Goal: Task Accomplishment & Management: Manage account settings

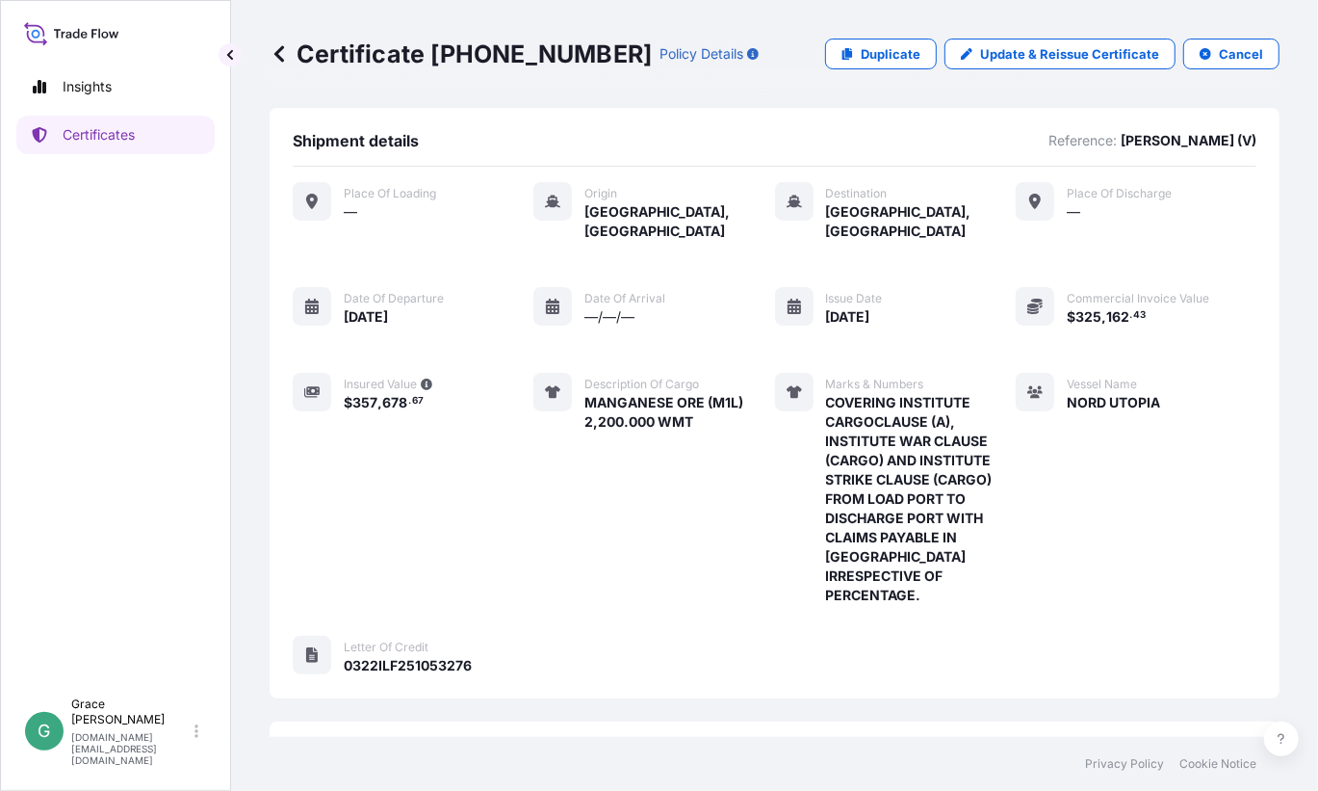
scroll to position [279, 0]
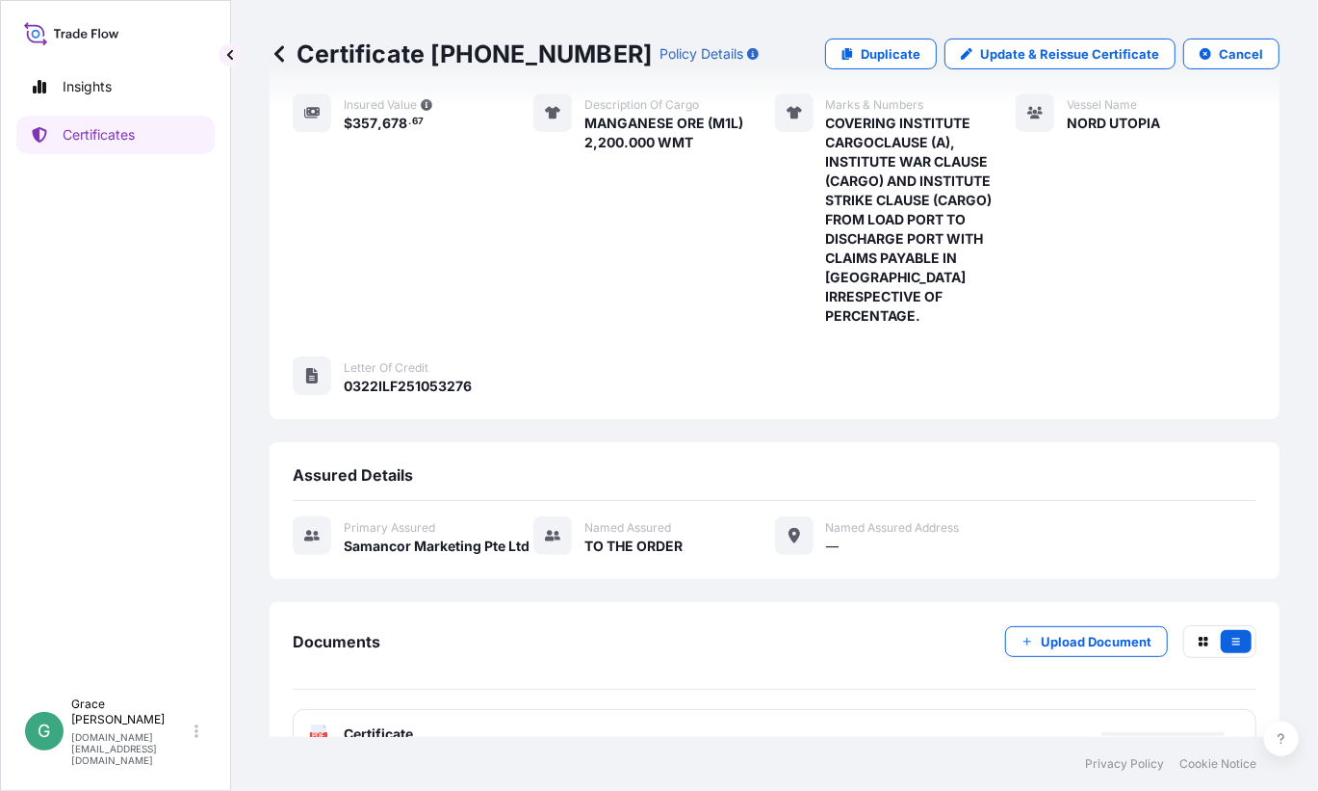
click at [274, 59] on icon at bounding box center [279, 53] width 19 height 19
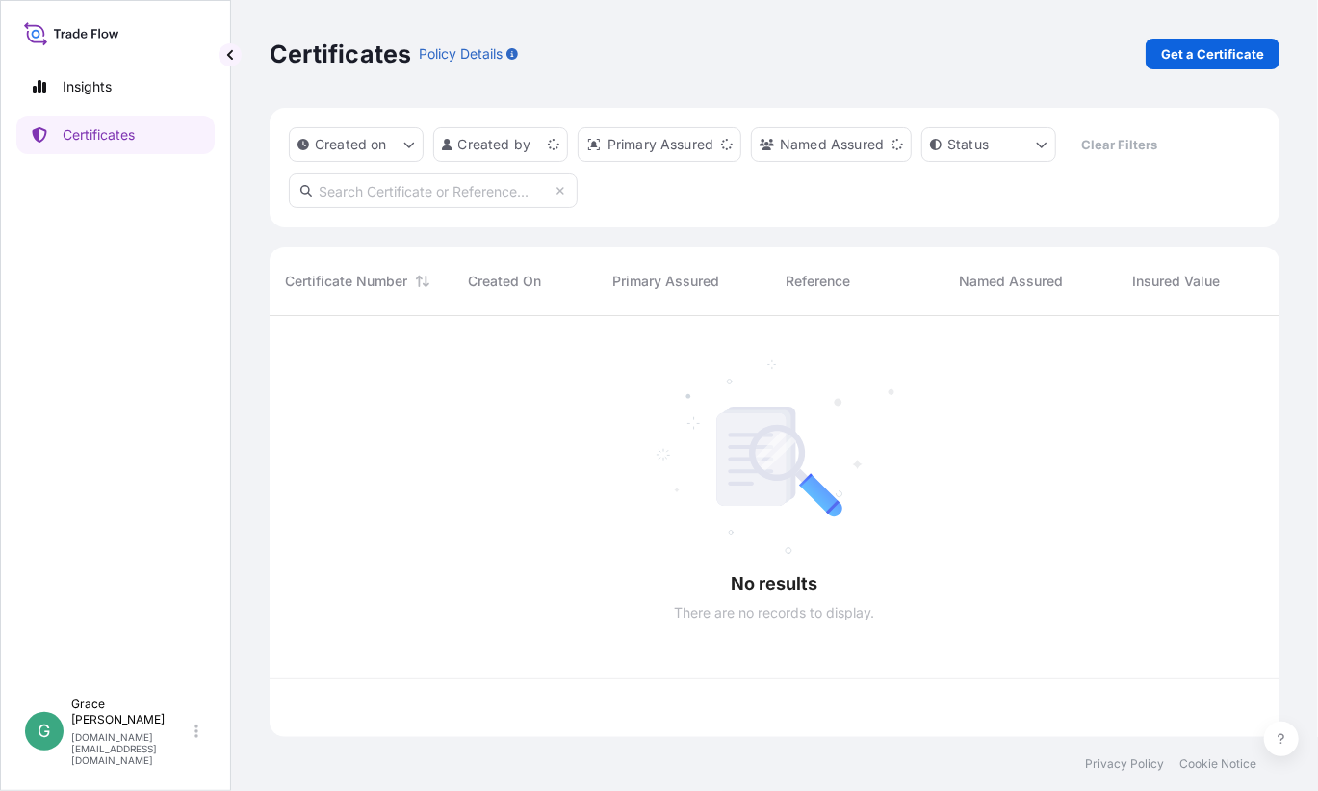
scroll to position [417, 996]
click at [371, 194] on input "text" at bounding box center [433, 190] width 289 height 35
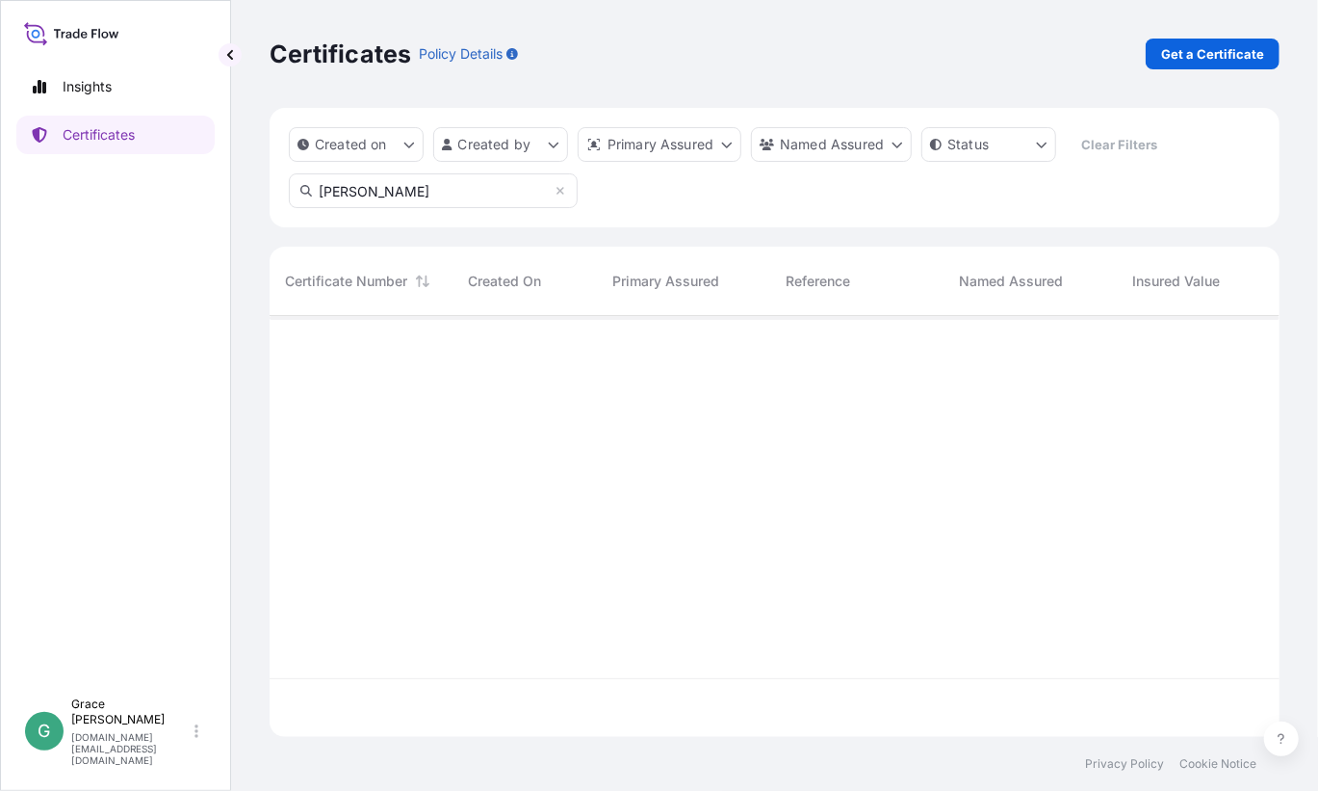
type input "[PERSON_NAME]"
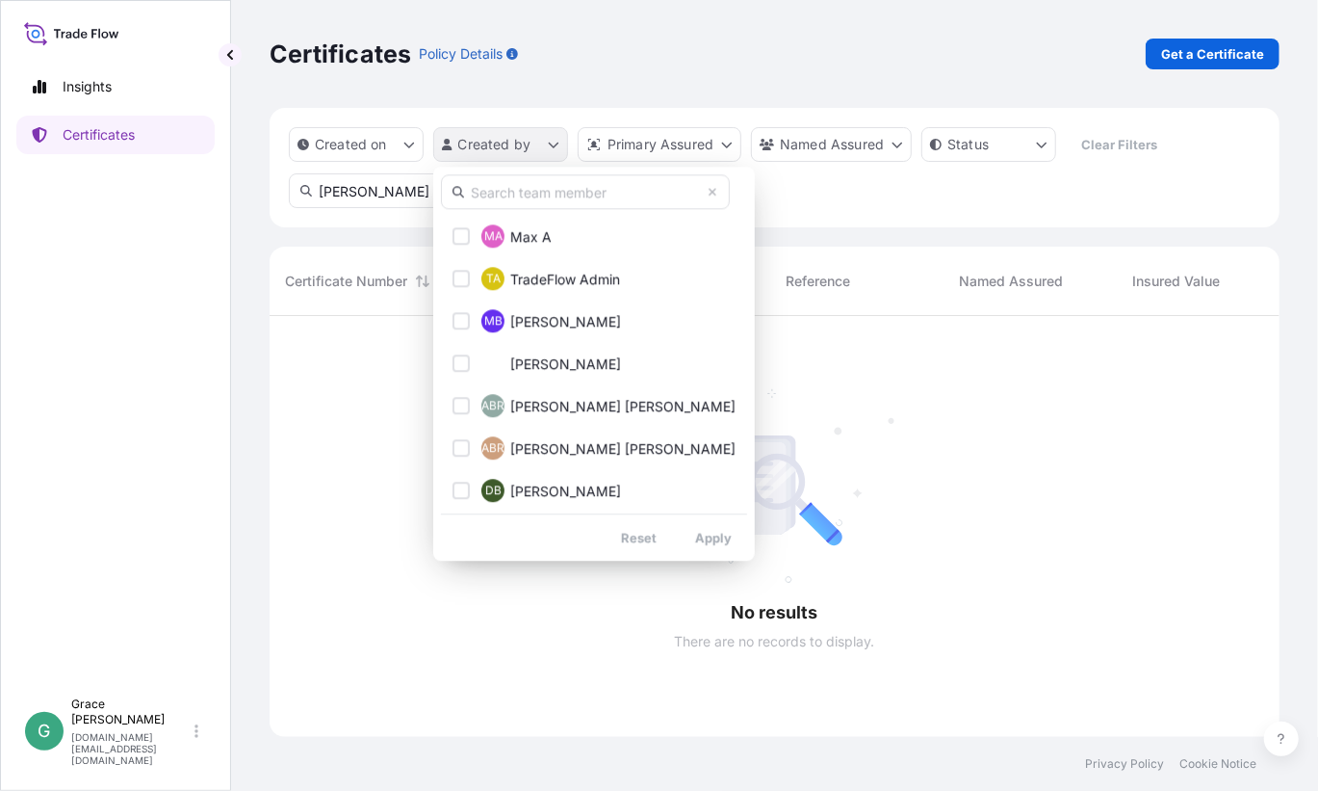
click at [501, 150] on html "Insights Certificates G [PERSON_NAME] [PERSON_NAME][DOMAIN_NAME][EMAIL_ADDRESS]…" at bounding box center [659, 395] width 1318 height 791
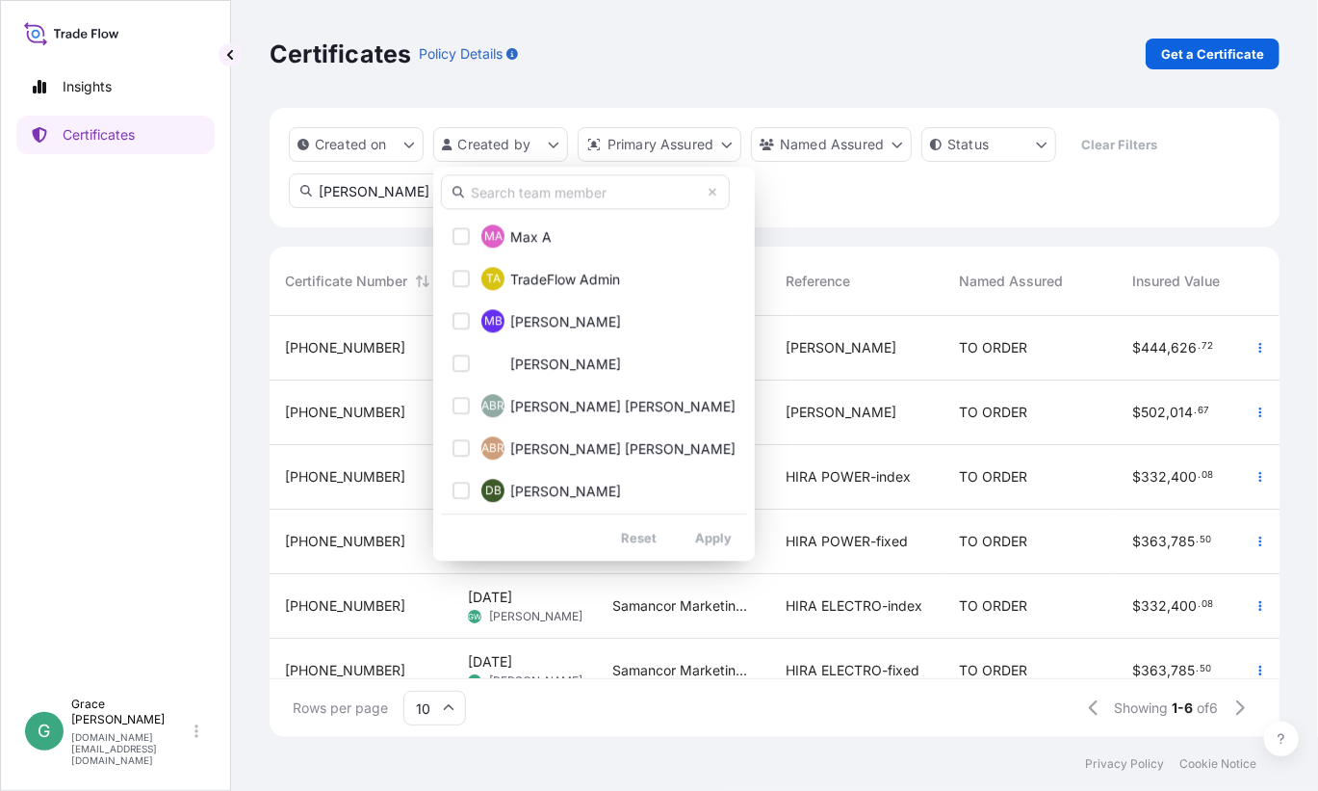
scroll to position [15, 15]
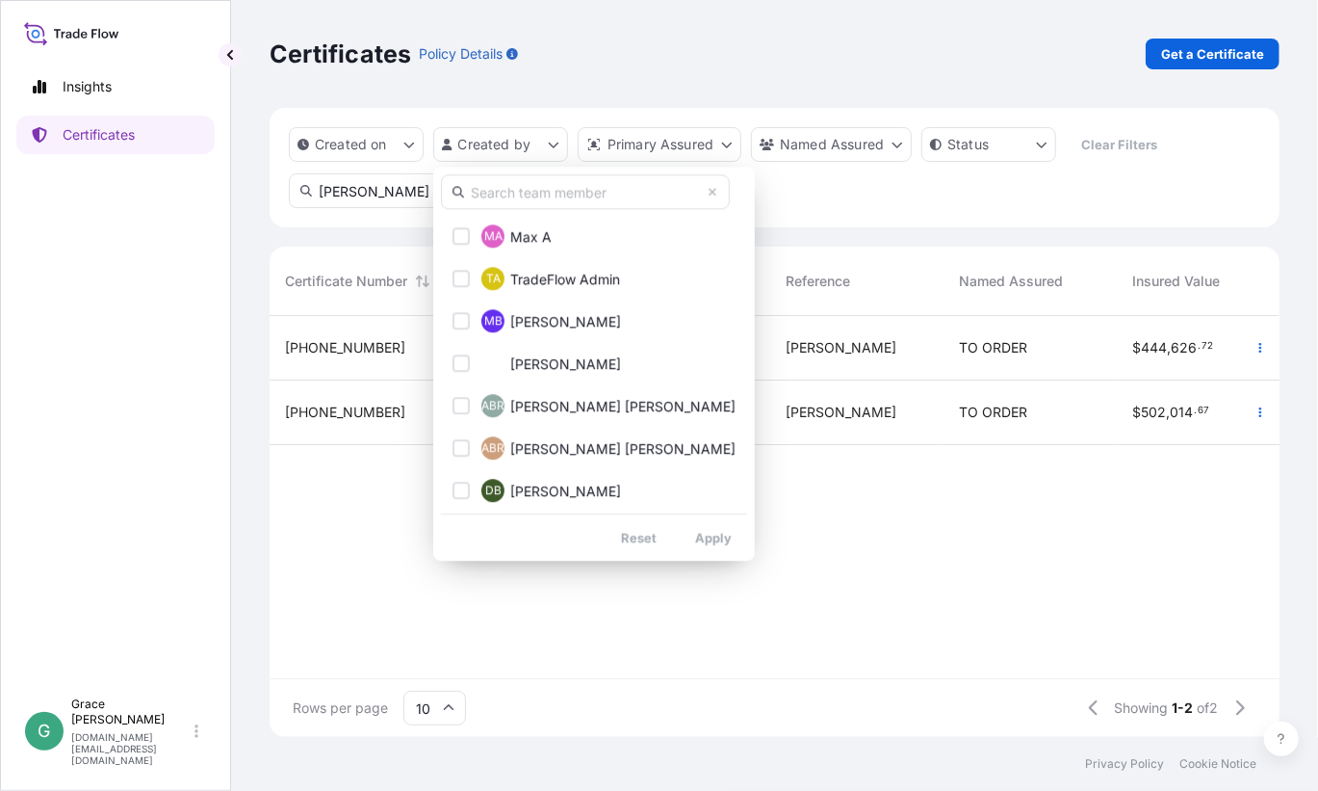
click at [950, 635] on html "Insights Certificates G [PERSON_NAME] [PERSON_NAME][DOMAIN_NAME][EMAIL_ADDRESS]…" at bounding box center [659, 395] width 1318 height 791
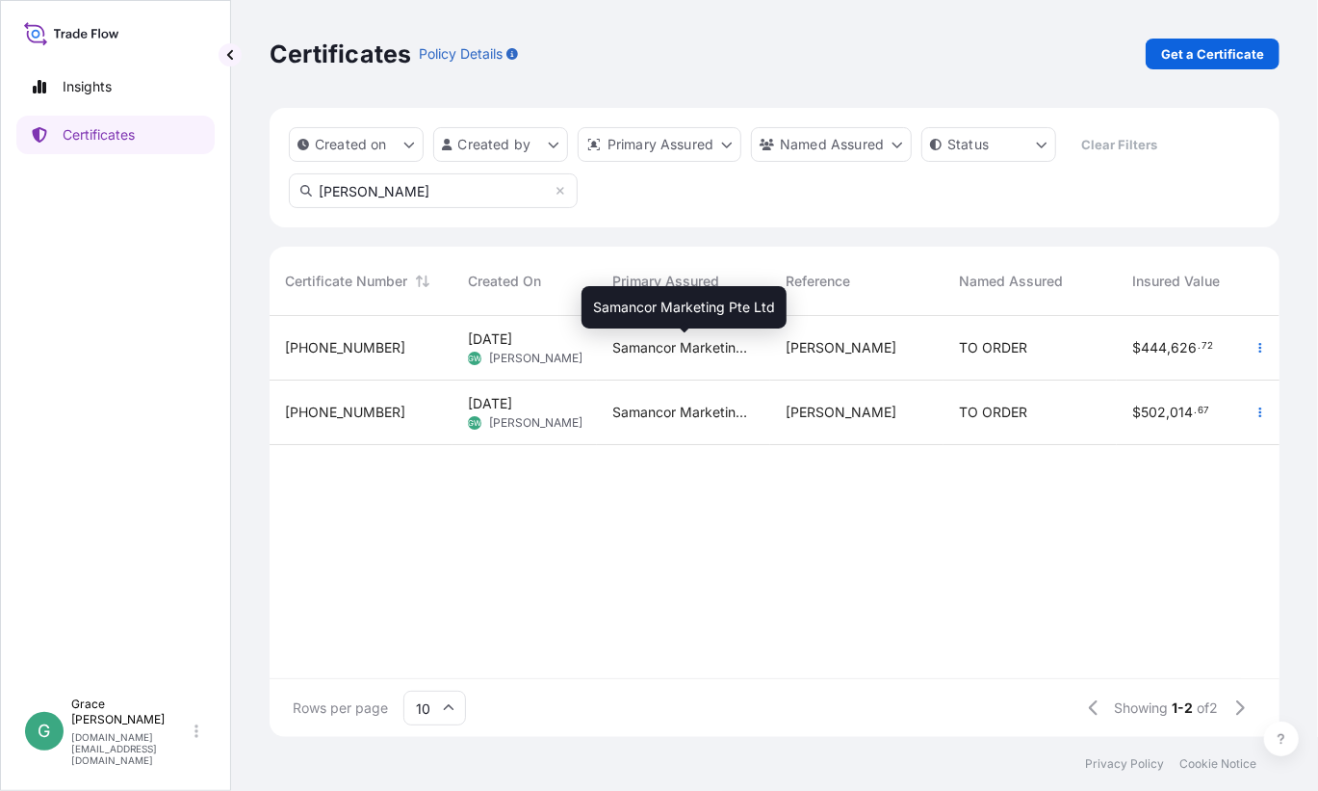
click at [691, 345] on span "Samancor Marketing Pte Ltd" at bounding box center [684, 347] width 143 height 19
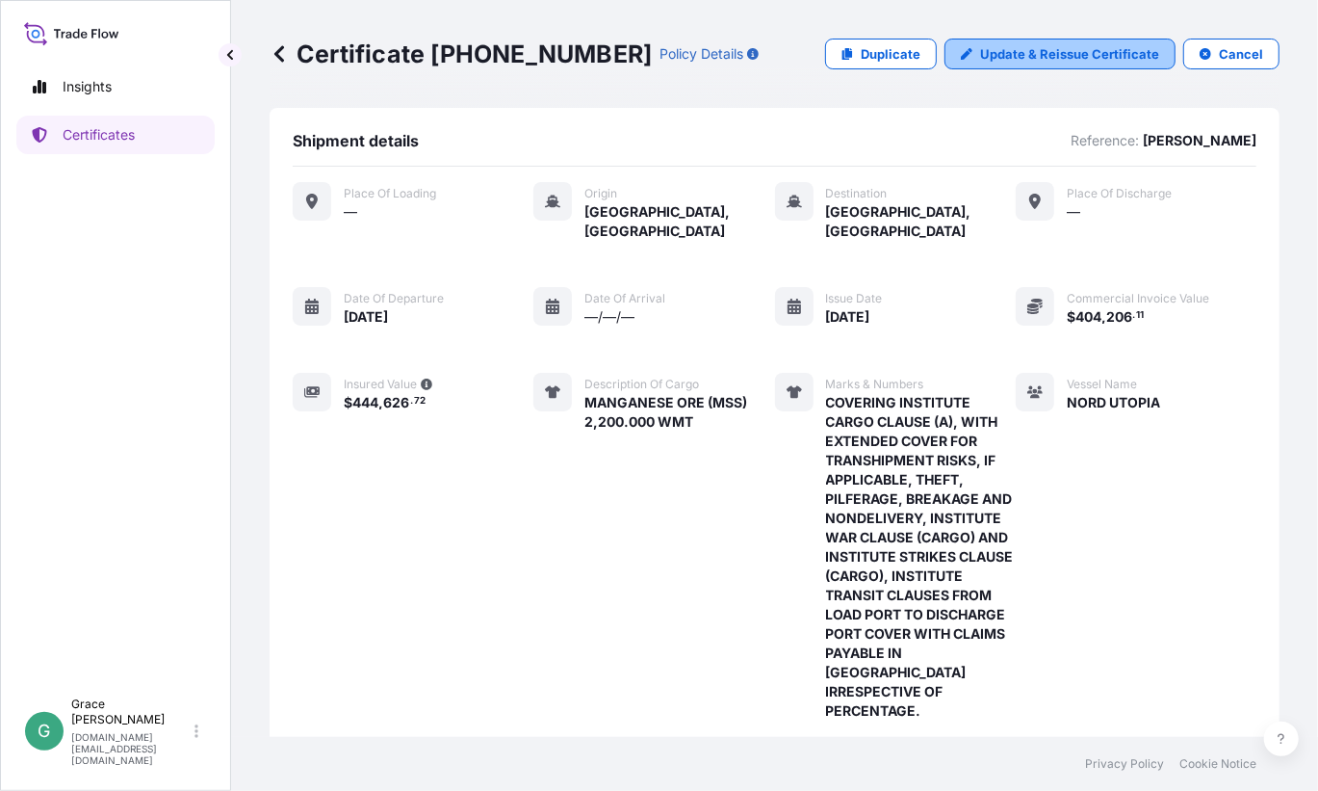
click at [1027, 61] on p "Update & Reissue Certificate" at bounding box center [1069, 53] width 179 height 19
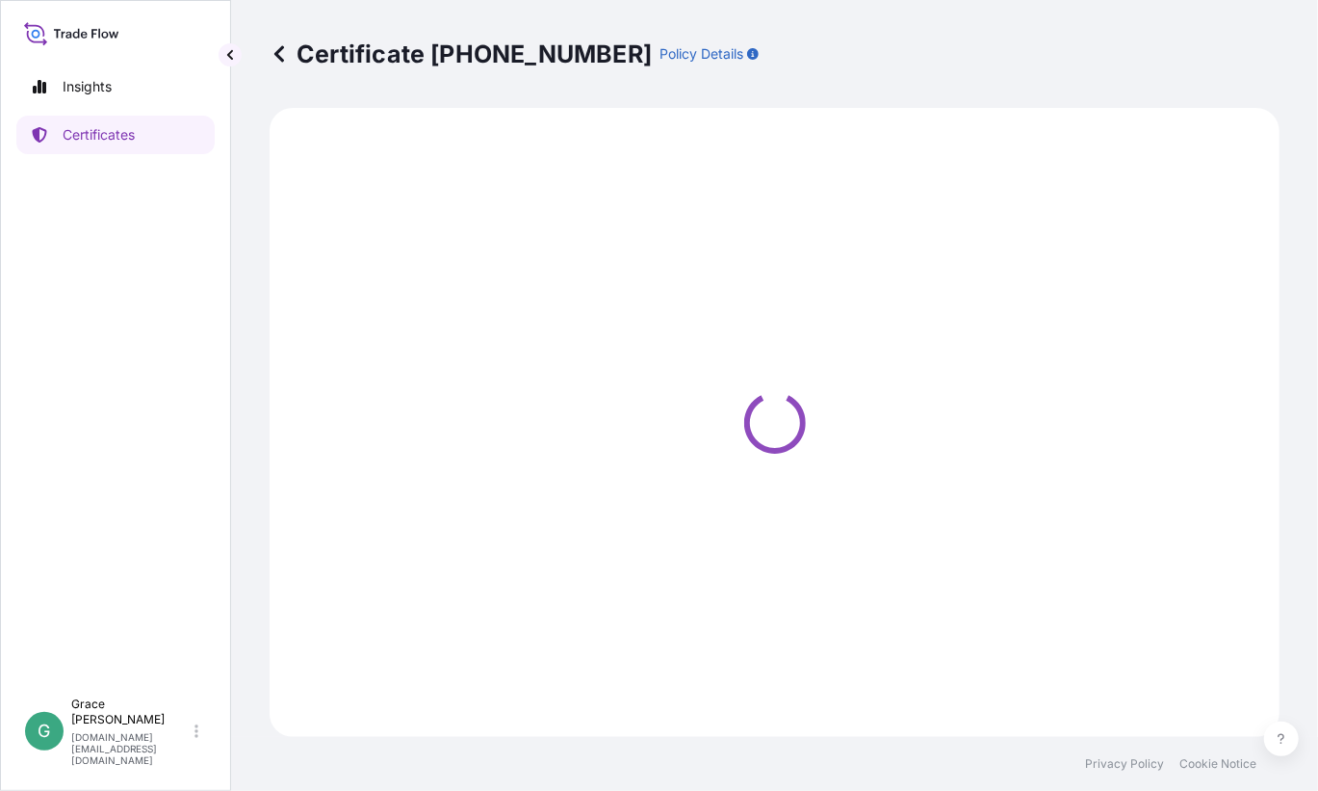
select select "Sea"
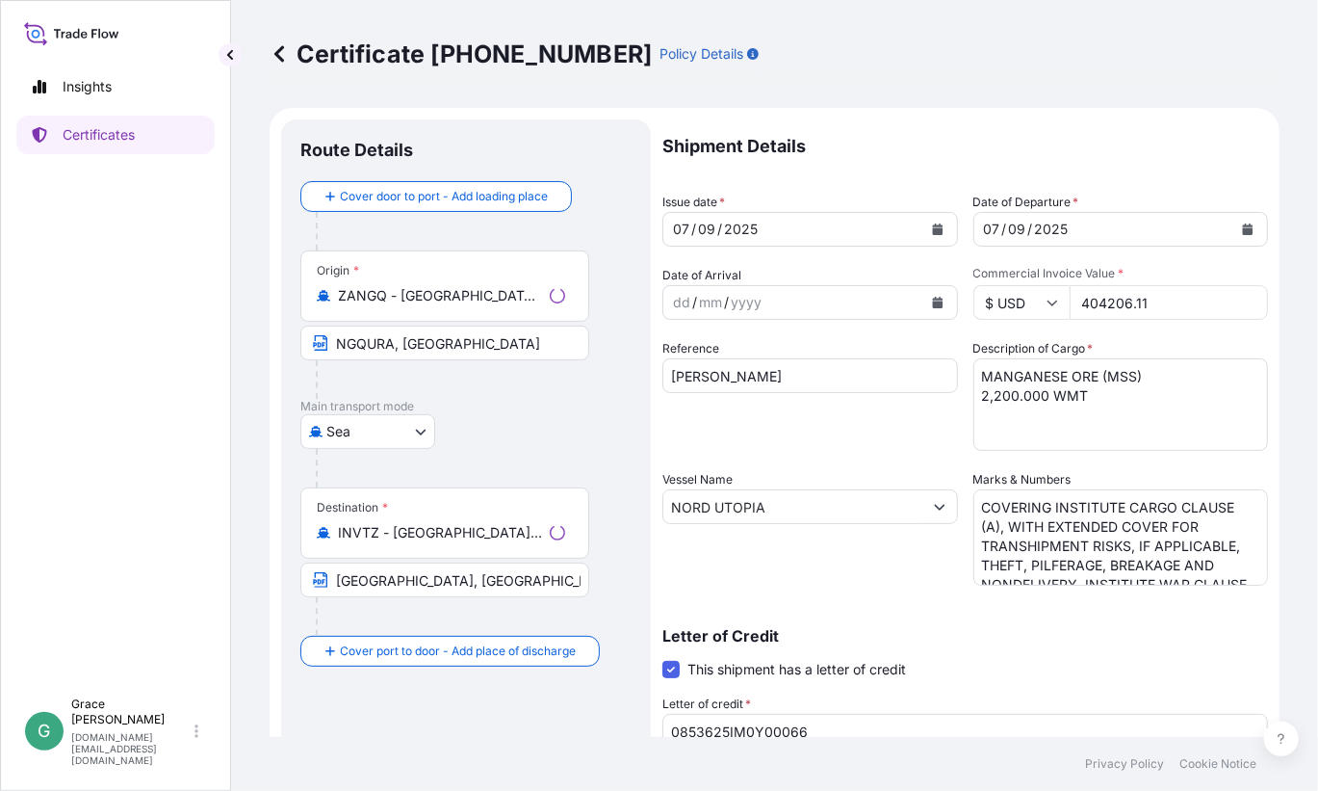
select select "31710"
click at [1091, 375] on textarea "MANGANESE ORE (MSS) 2,200.000 WMT" at bounding box center [1122, 404] width 296 height 92
type textarea "MANGANESE ORE SINTER (MSS) 2,200.000 WMT"
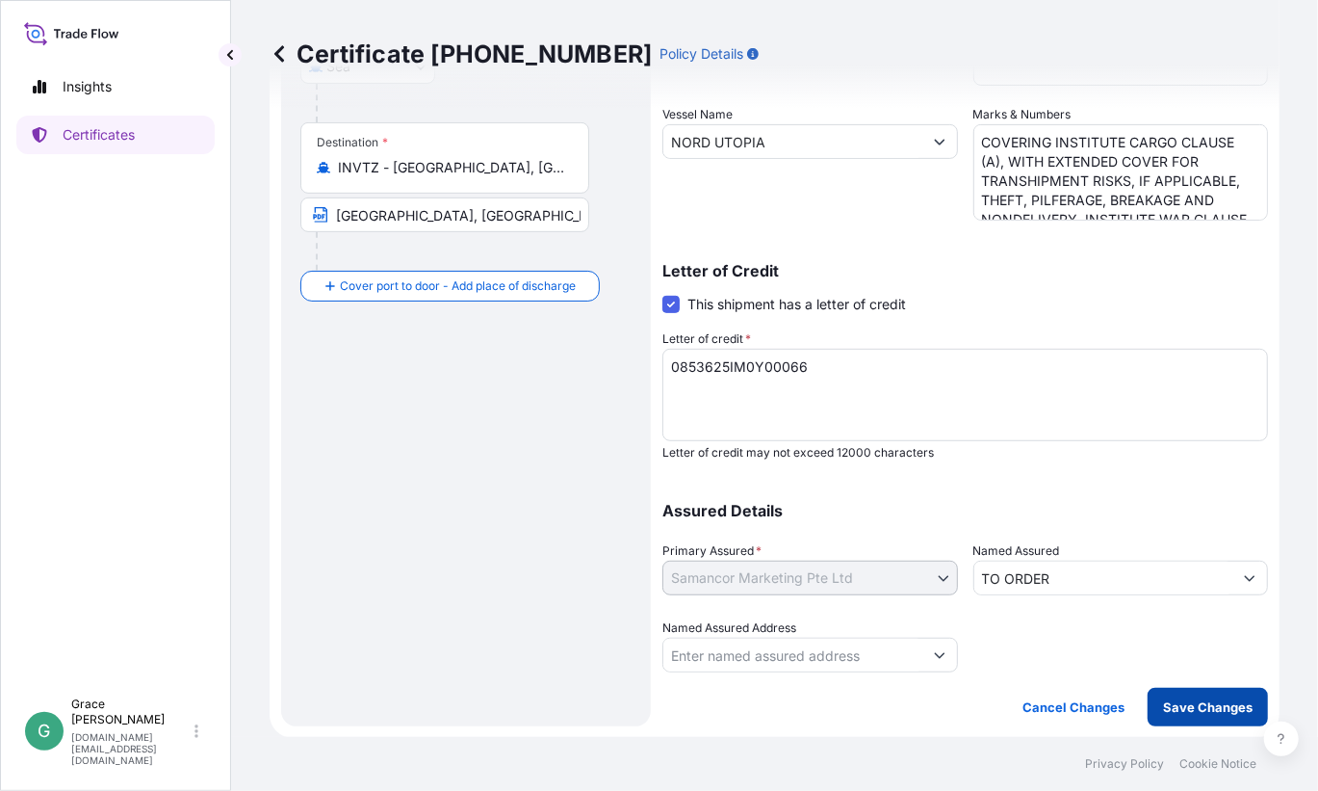
click at [1212, 707] on p "Save Changes" at bounding box center [1208, 706] width 90 height 19
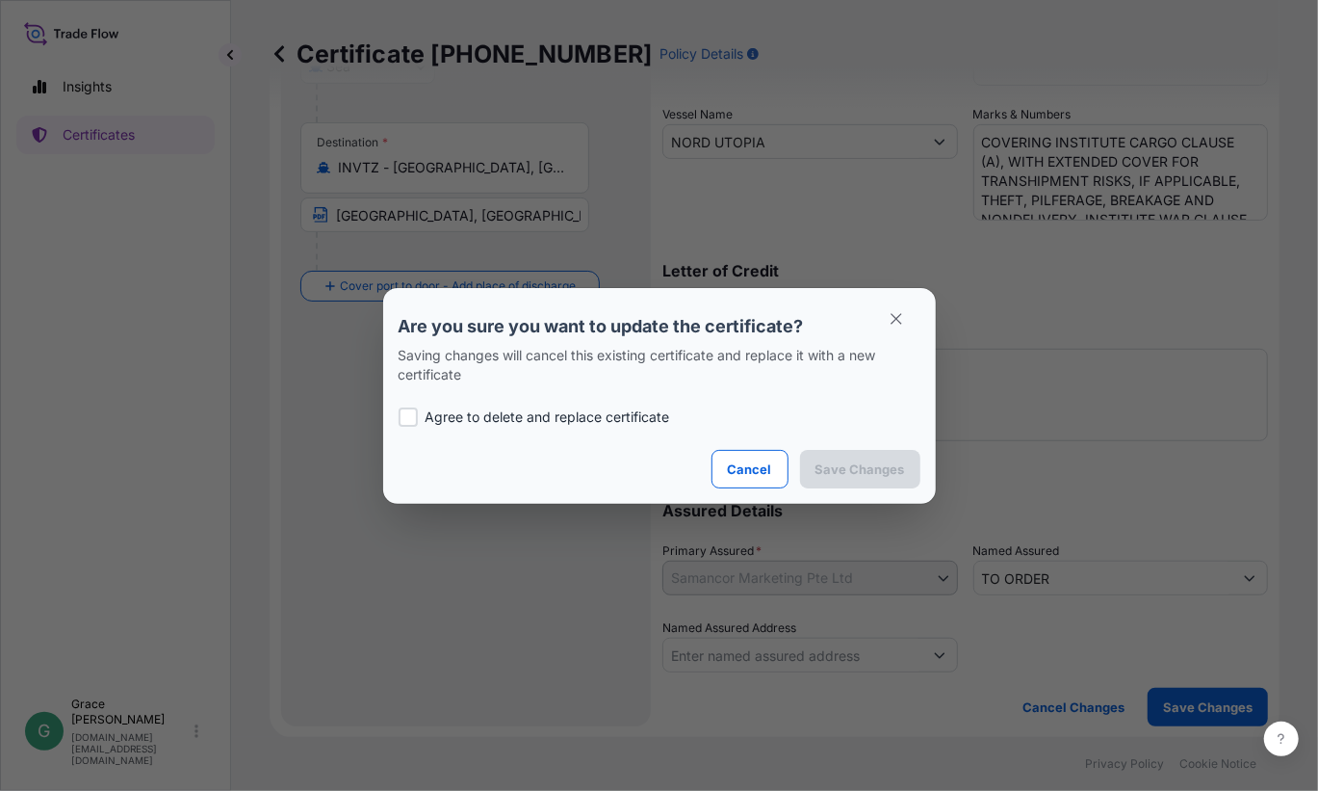
click at [631, 411] on p "Agree to delete and replace certificate" at bounding box center [548, 416] width 245 height 19
checkbox input "true"
click at [867, 477] on p "Save Changes" at bounding box center [861, 468] width 90 height 19
